Goal: Information Seeking & Learning: Learn about a topic

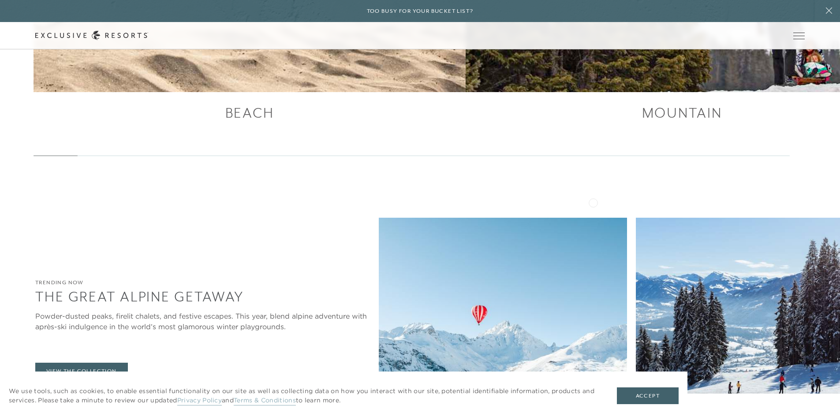
scroll to position [1763, 0]
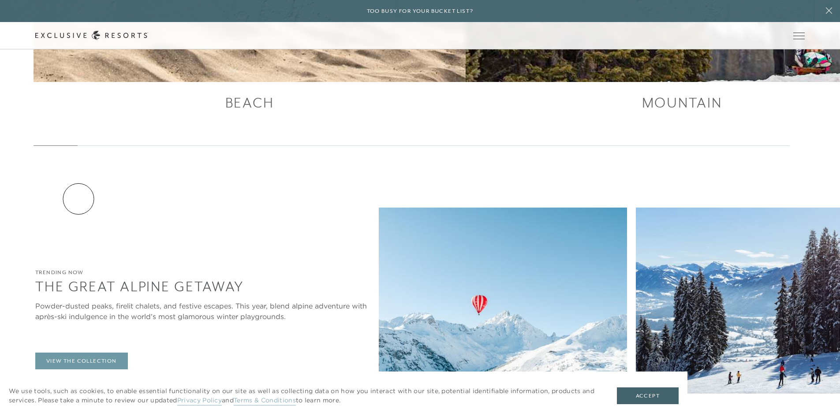
click at [78, 353] on link "View The Collection" at bounding box center [81, 361] width 93 height 17
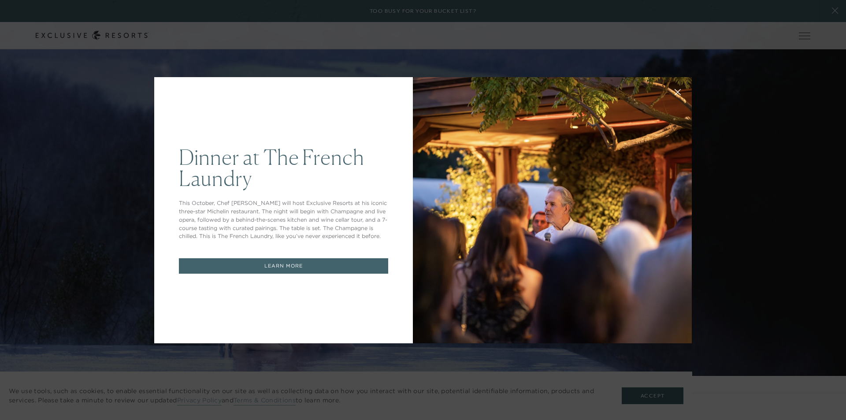
click at [739, 156] on div "Dinner at The French Laundry This October, Chef Thomas Keller will host Exclusi…" at bounding box center [423, 210] width 846 height 420
click at [332, 93] on div "Dinner at The French Laundry This October, Chef Thomas Keller will host Exclusi…" at bounding box center [283, 210] width 259 height 266
click at [212, 268] on link "LEARN MORE" at bounding box center [283, 265] width 209 height 15
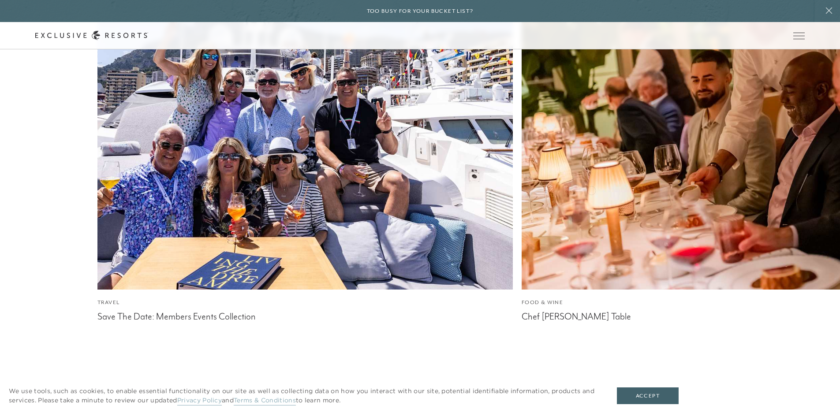
scroll to position [4769, 0]
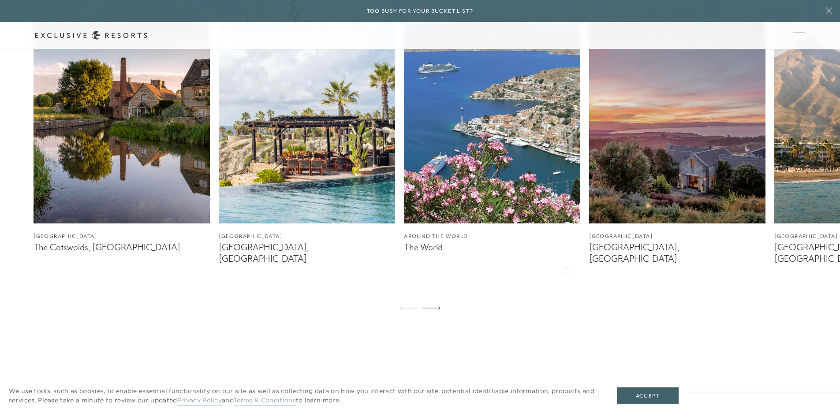
scroll to position [617, 0]
